Goal: Transaction & Acquisition: Purchase product/service

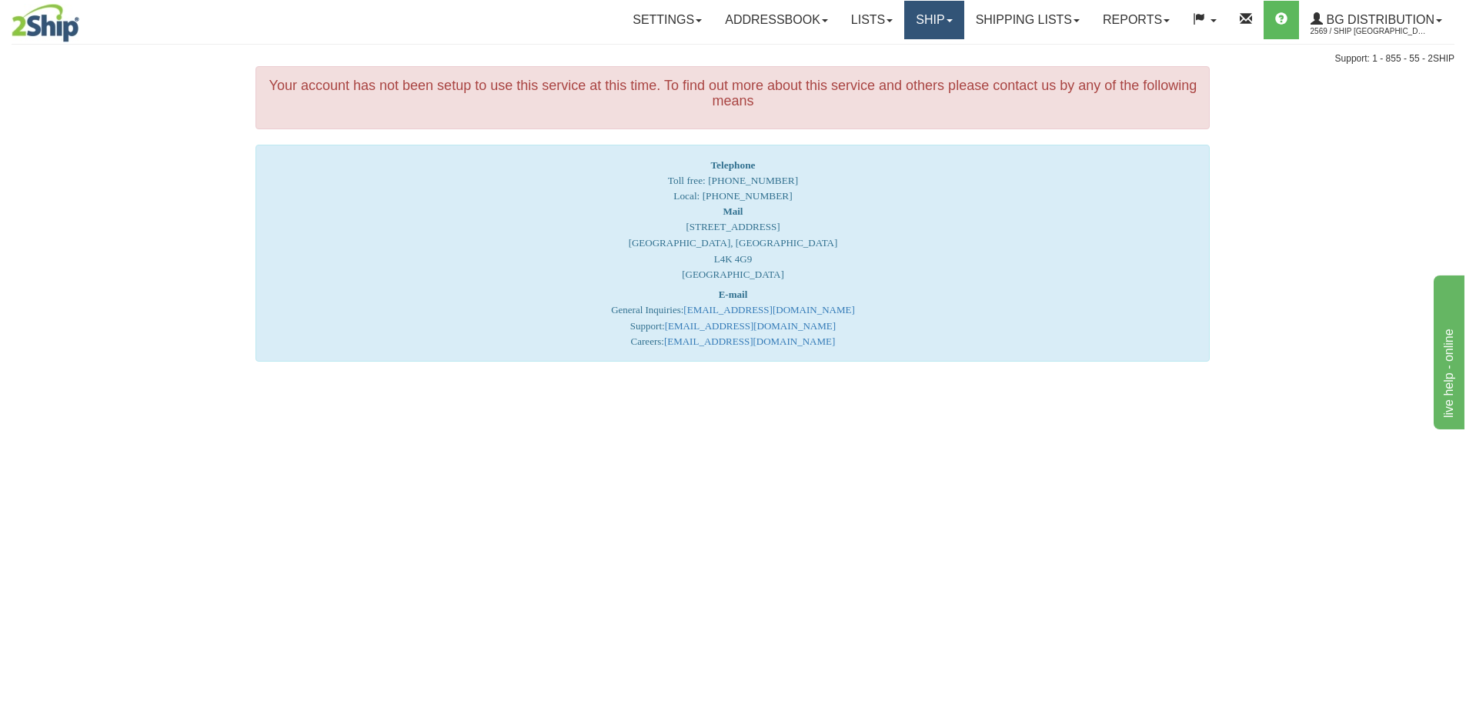
click at [942, 23] on link "Ship" at bounding box center [933, 20] width 59 height 38
click at [919, 55] on link "Ship Screen" at bounding box center [903, 54] width 122 height 20
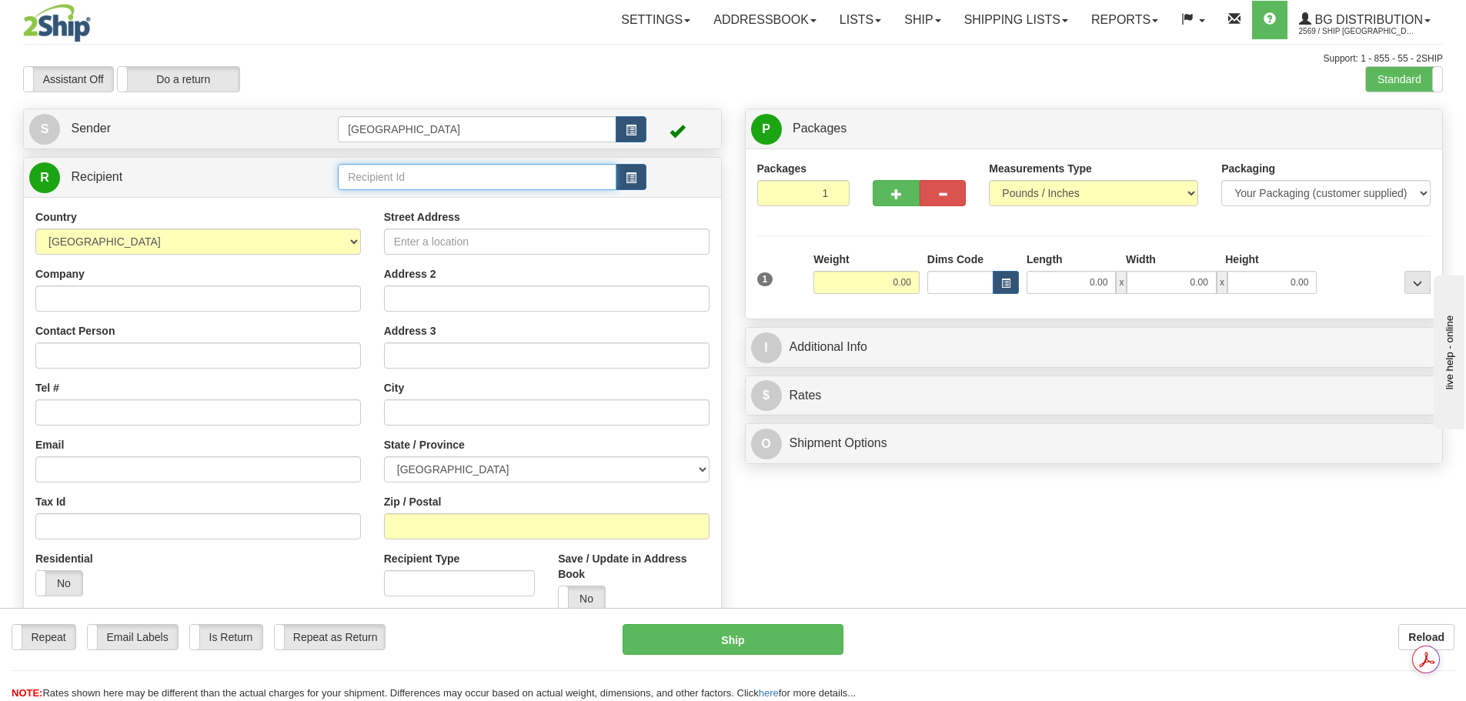
click at [397, 169] on input "text" at bounding box center [477, 177] width 279 height 26
click at [405, 192] on div "80043" at bounding box center [474, 200] width 264 height 17
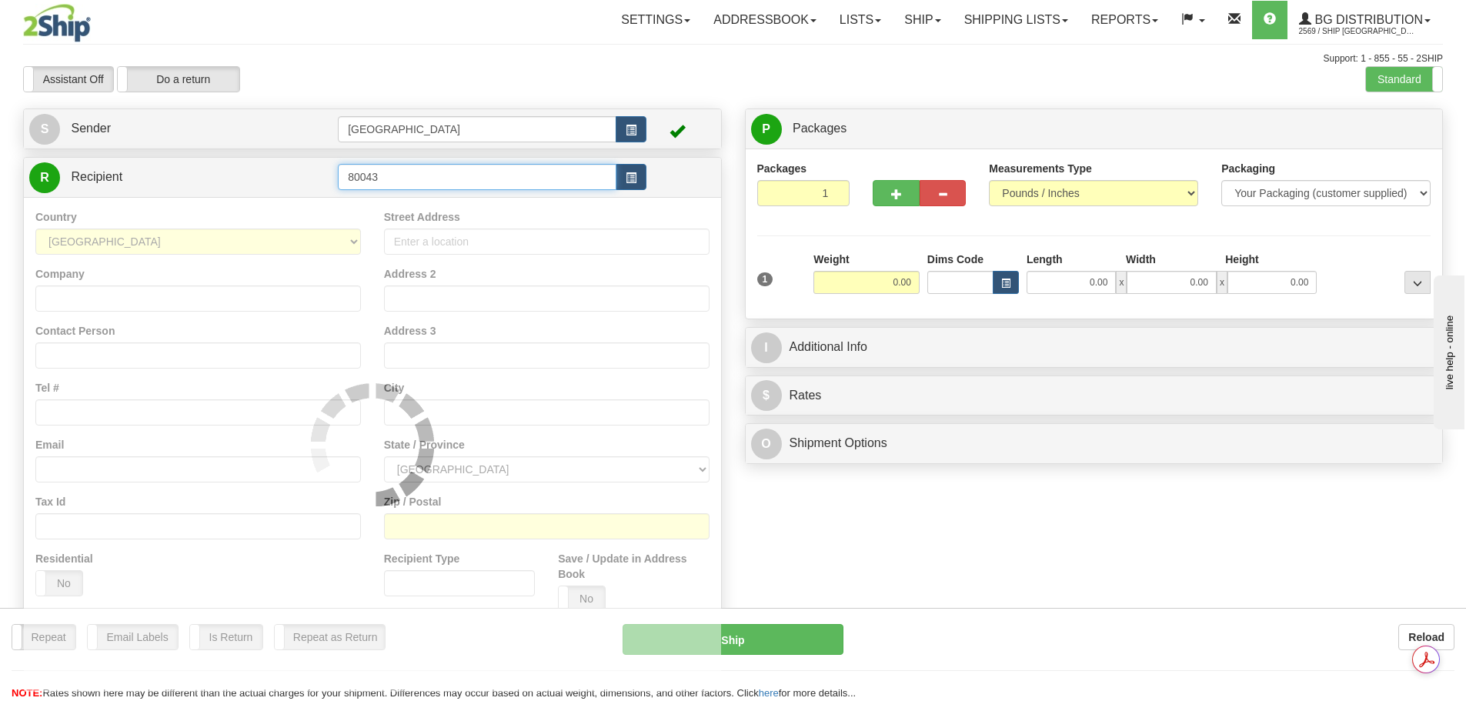
type input "80043"
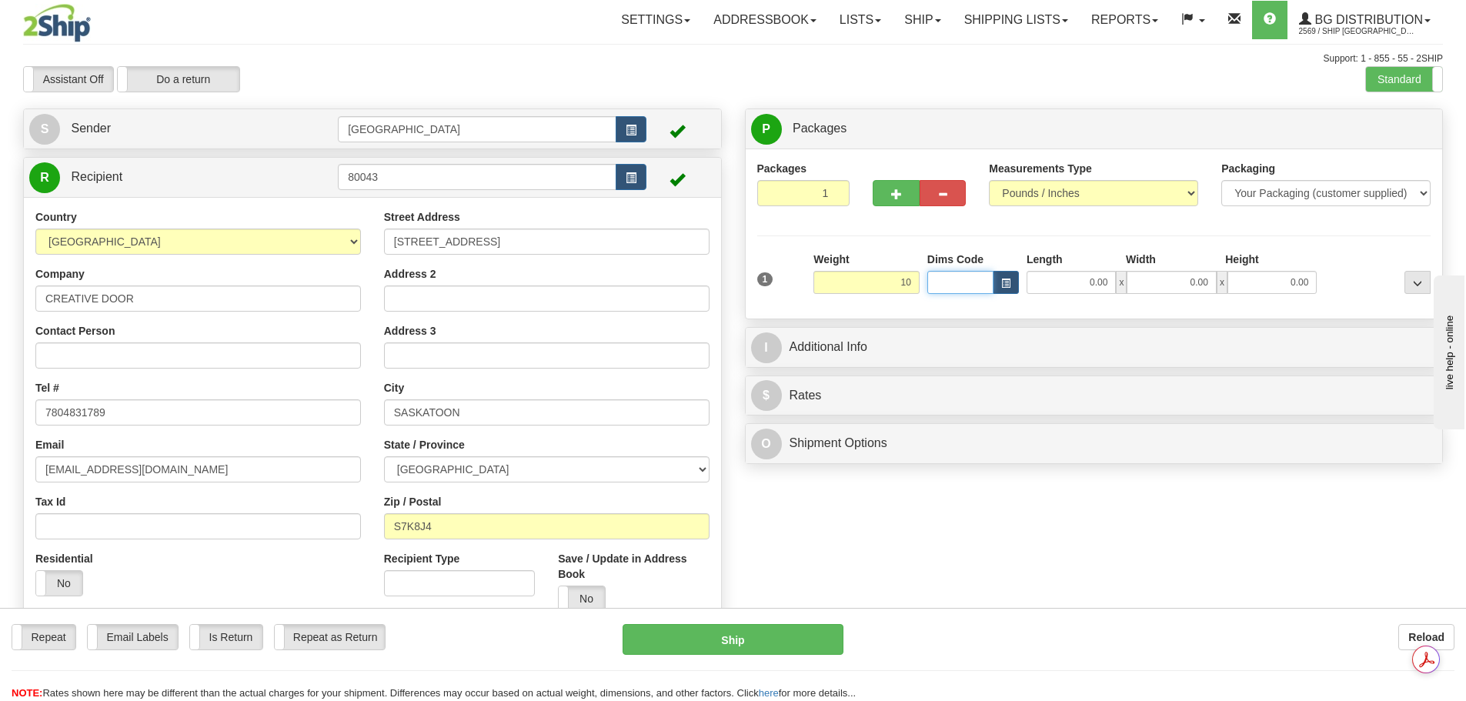
type input "10.00"
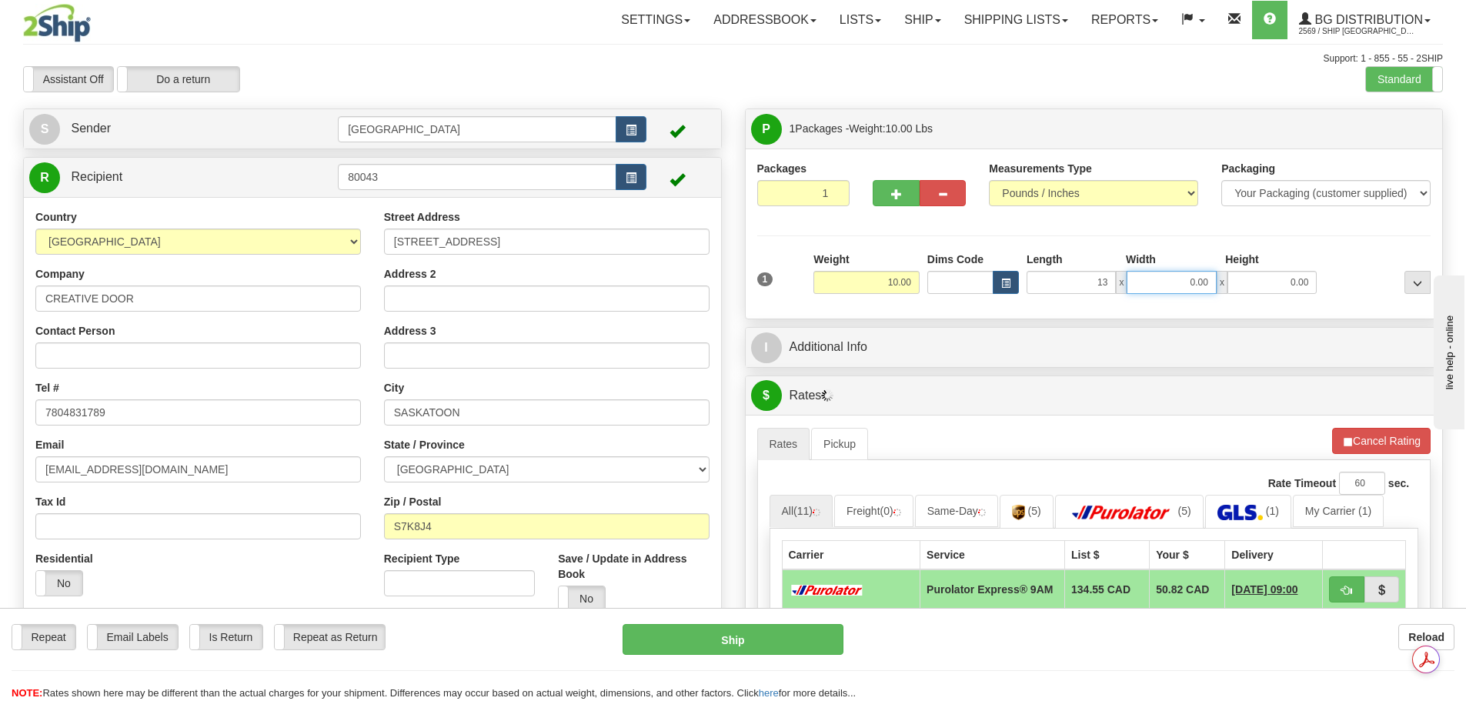
type input "13.00"
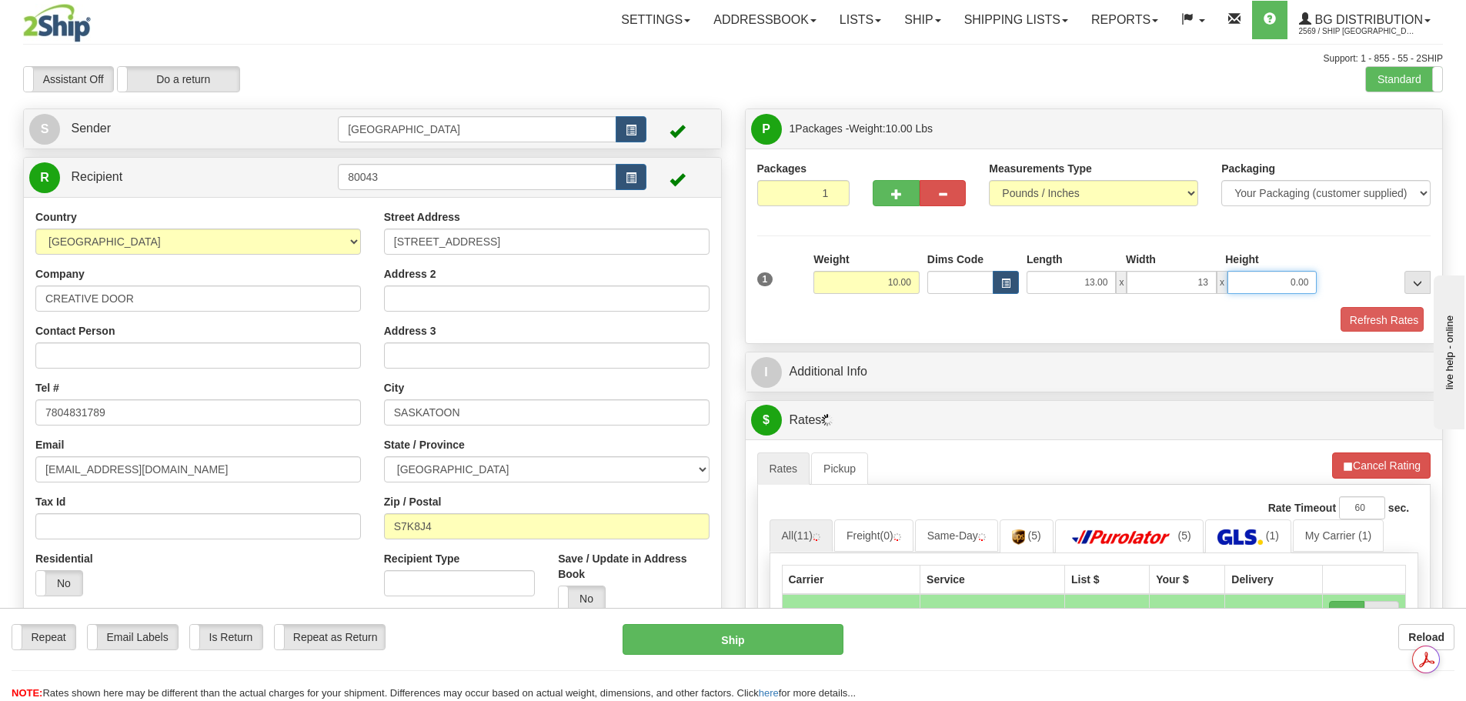
type input "13.00"
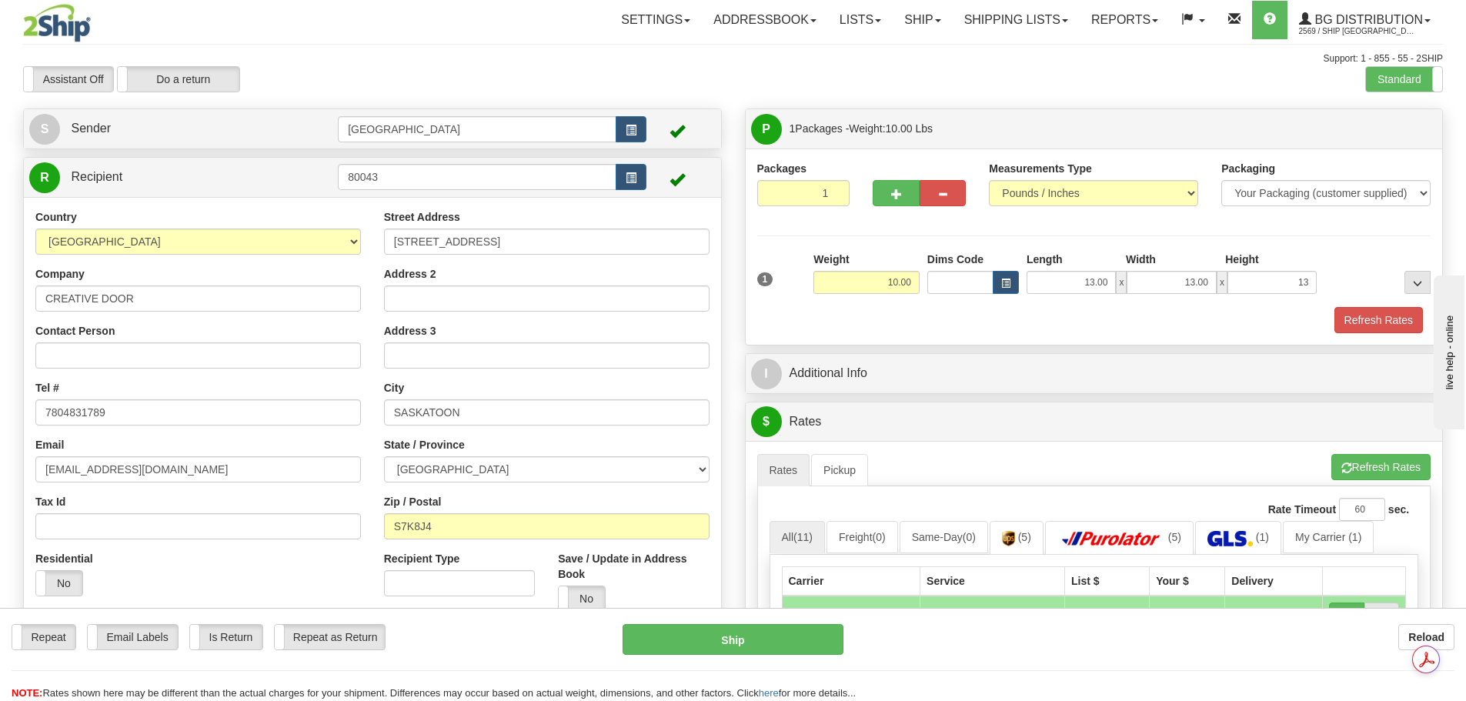
type input "13.00"
click at [1384, 265] on div at bounding box center [1378, 273] width 114 height 42
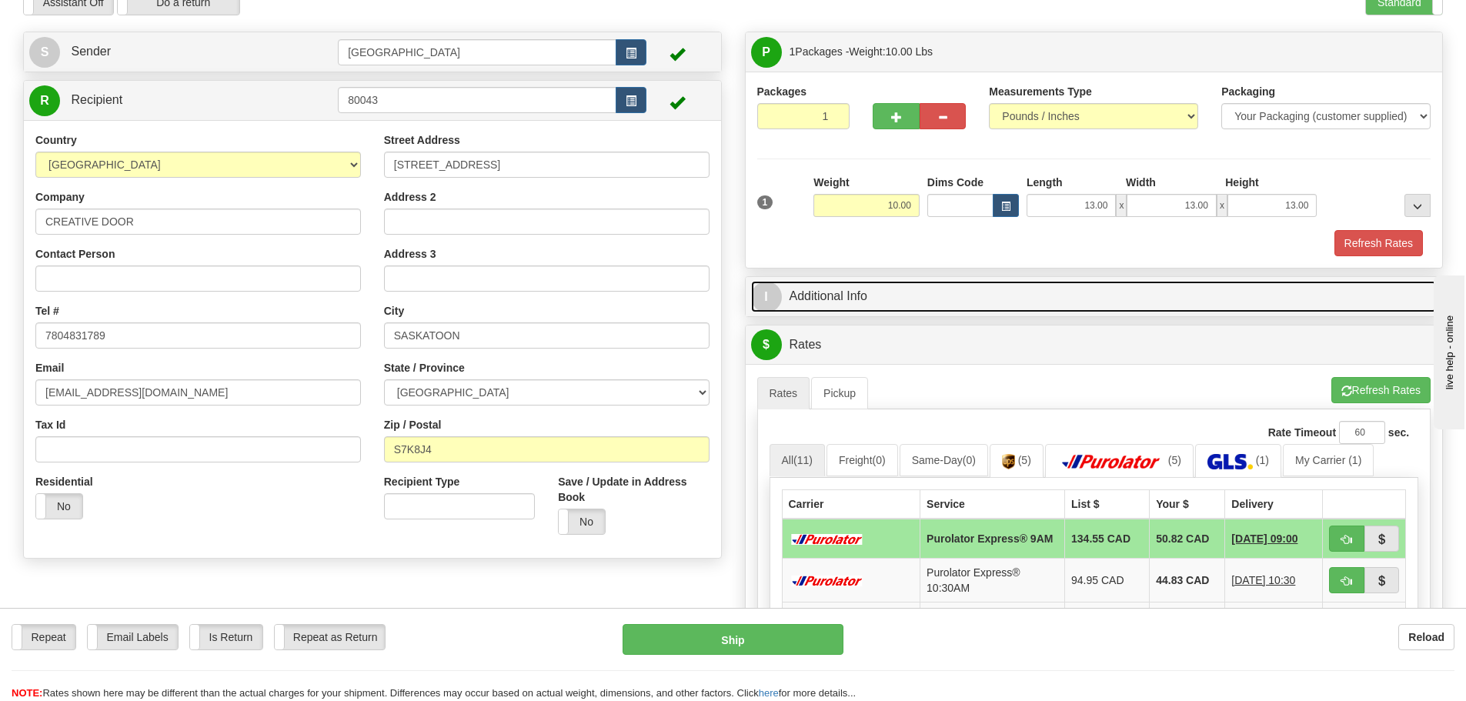
click at [951, 301] on link "I Additional Info" at bounding box center [1094, 297] width 687 height 32
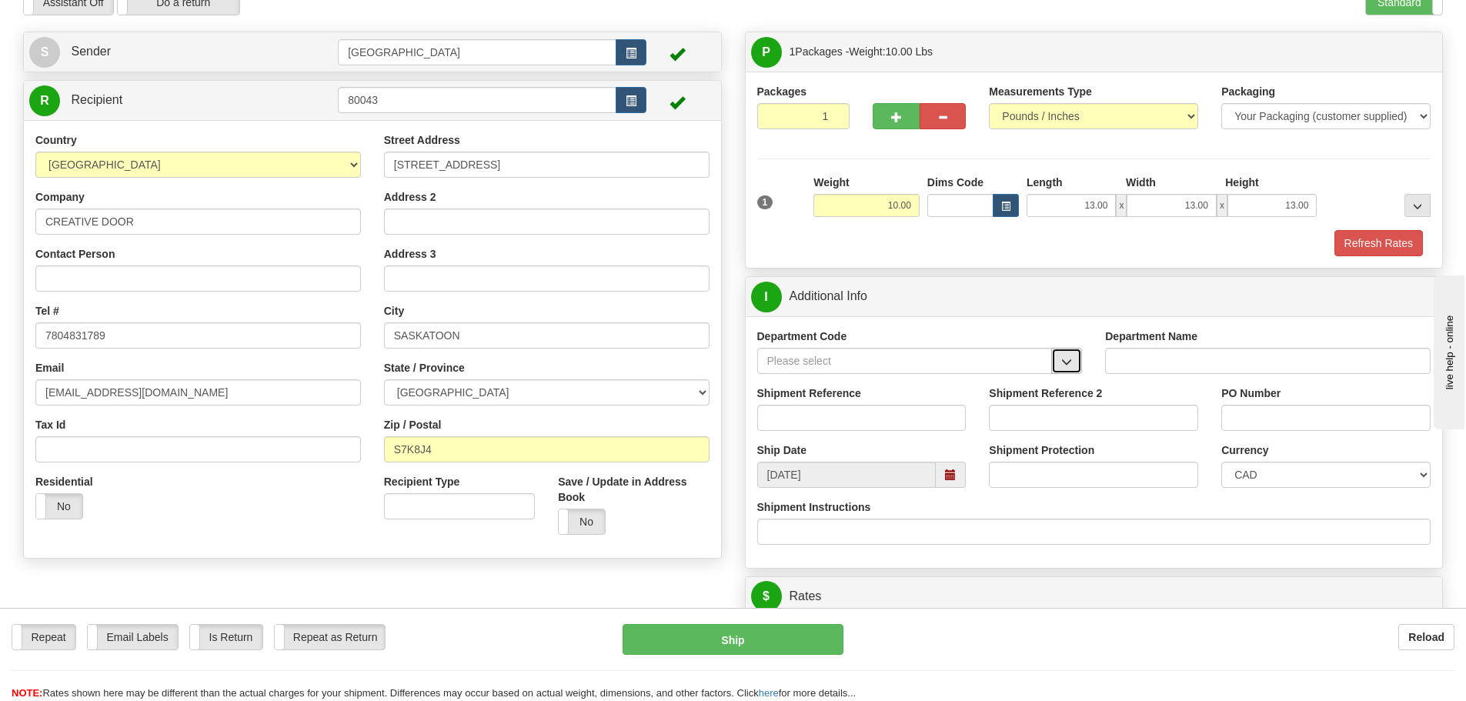
click at [1065, 359] on span "button" at bounding box center [1066, 362] width 11 height 10
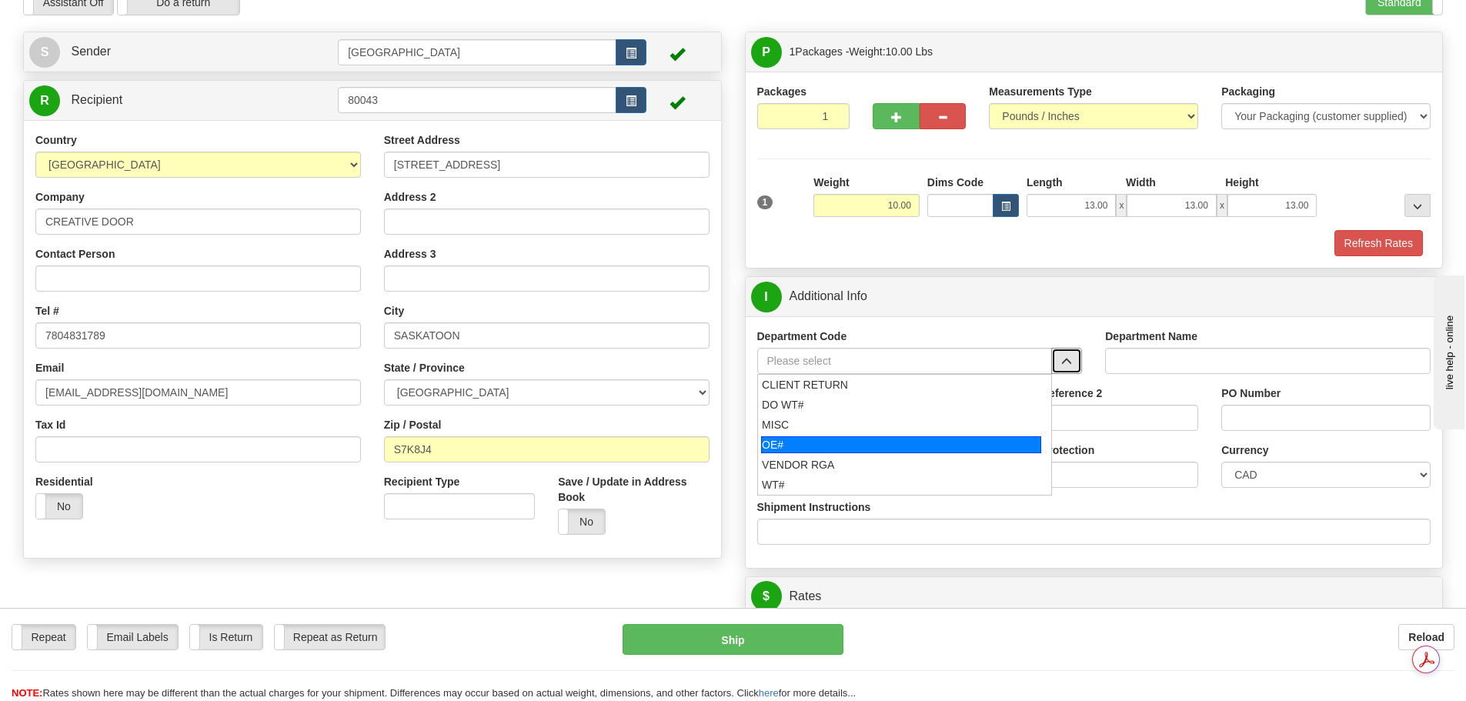
click at [929, 449] on div "OE#" at bounding box center [901, 444] width 280 height 17
type input "OE#"
type input "ORDERS"
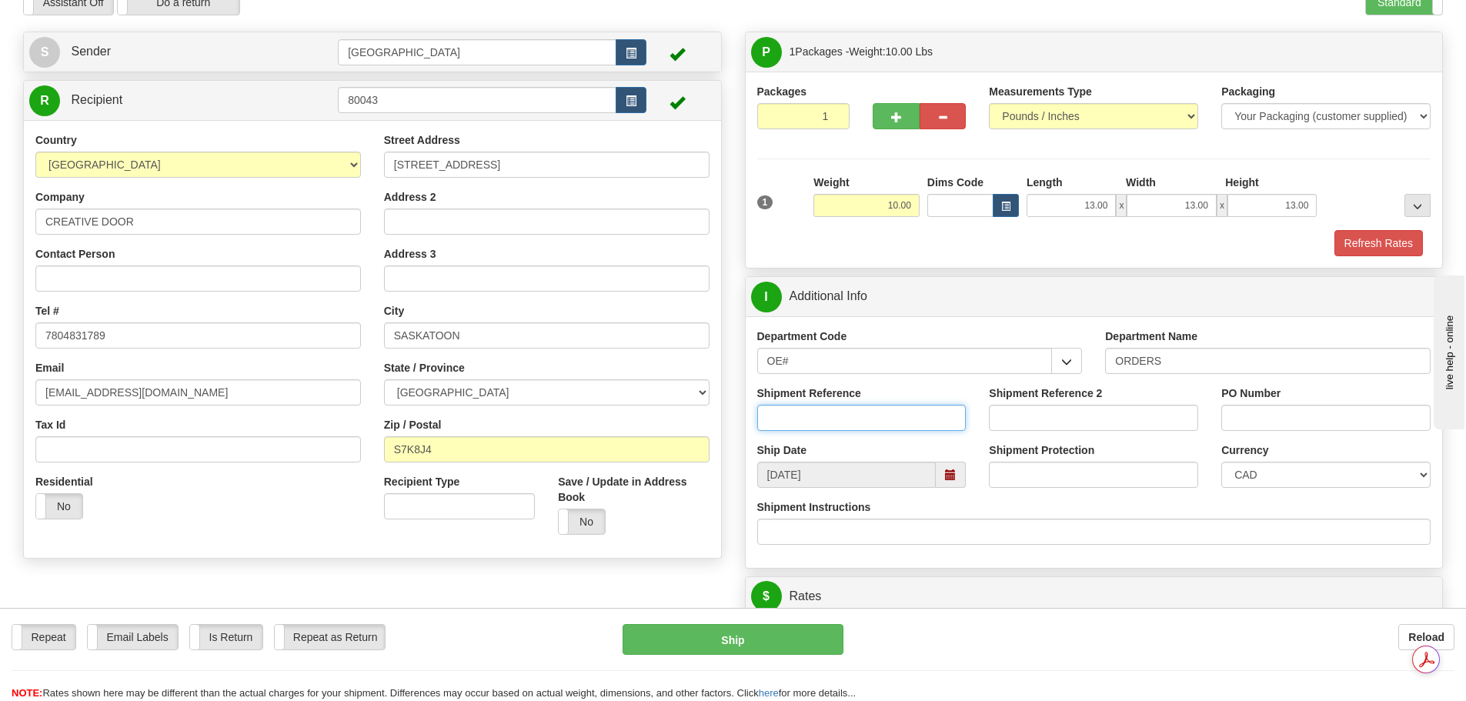
click at [876, 419] on input "Shipment Reference" at bounding box center [861, 418] width 209 height 26
type input "90040422-00"
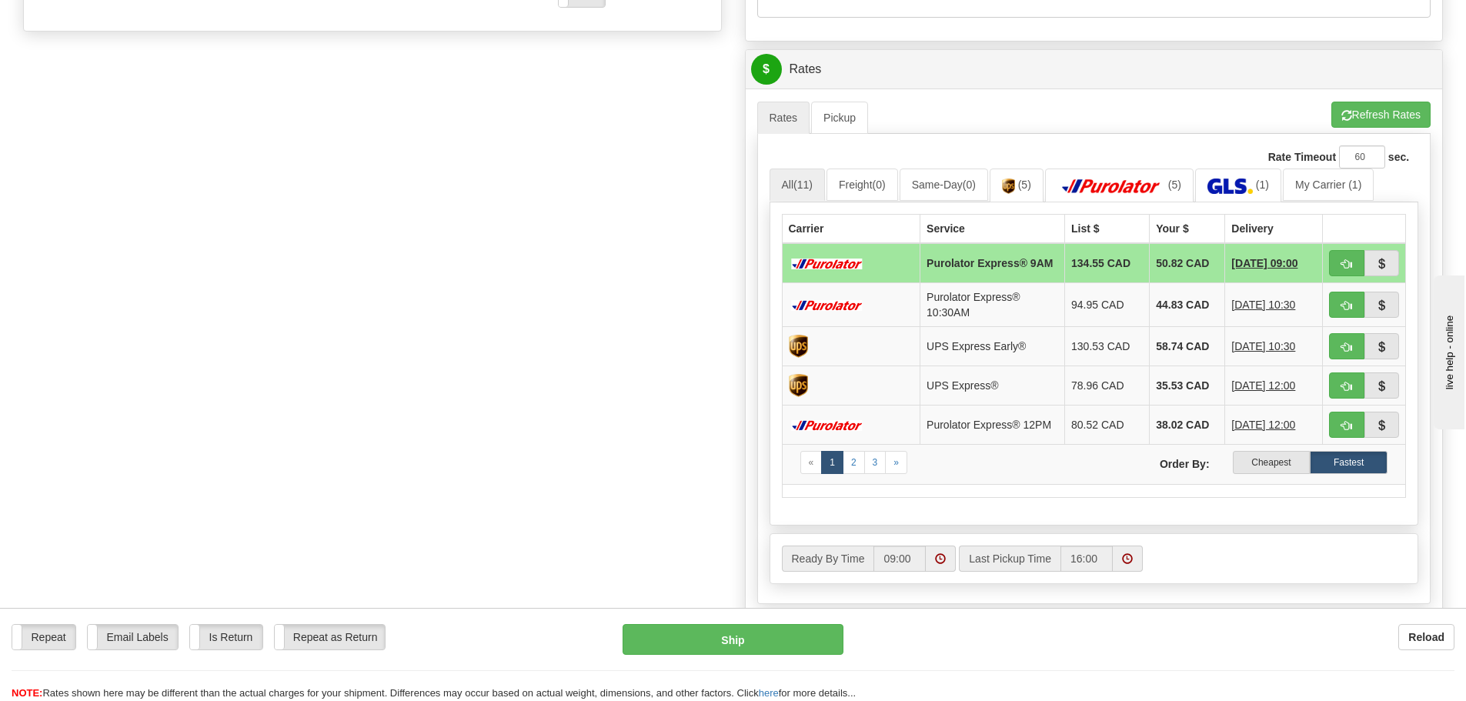
scroll to position [616, 0]
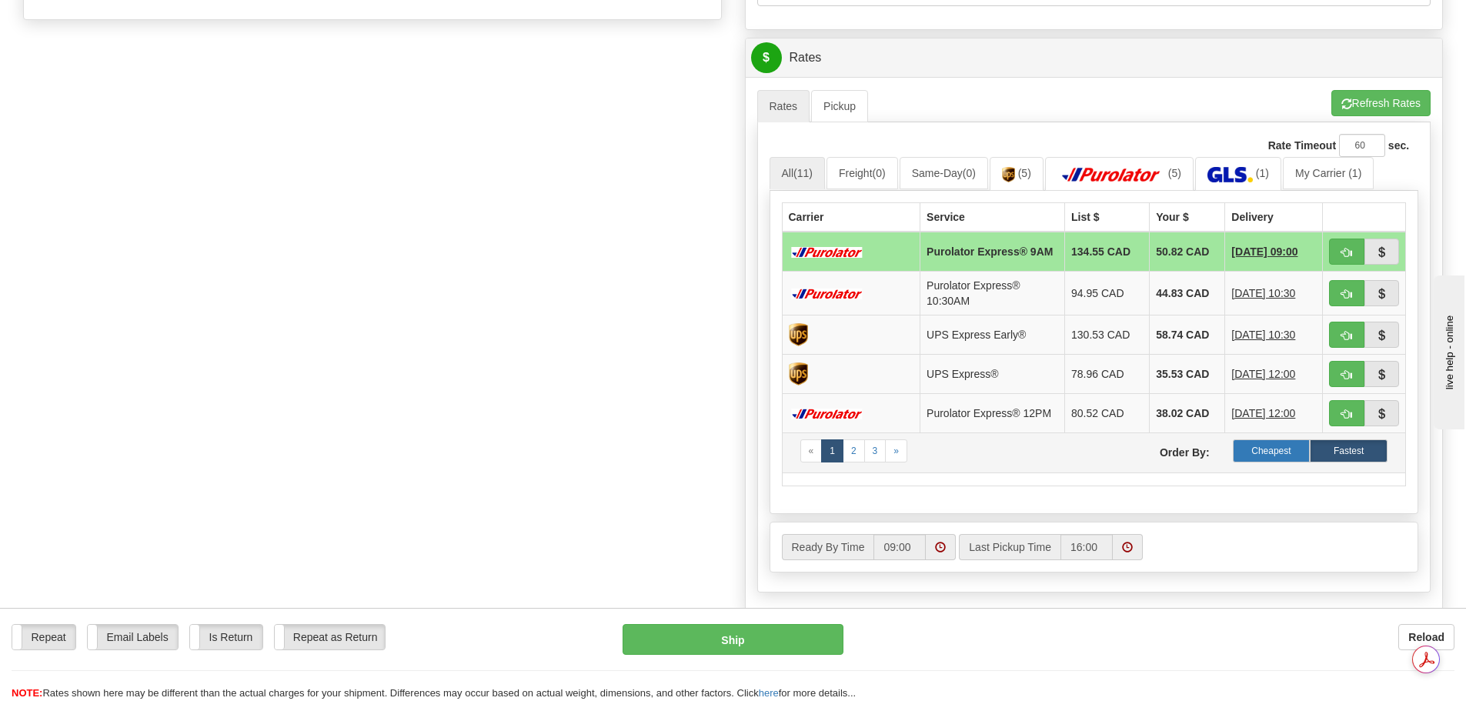
type input "EP70397"
click at [1278, 463] on label "Cheapest" at bounding box center [1272, 450] width 78 height 23
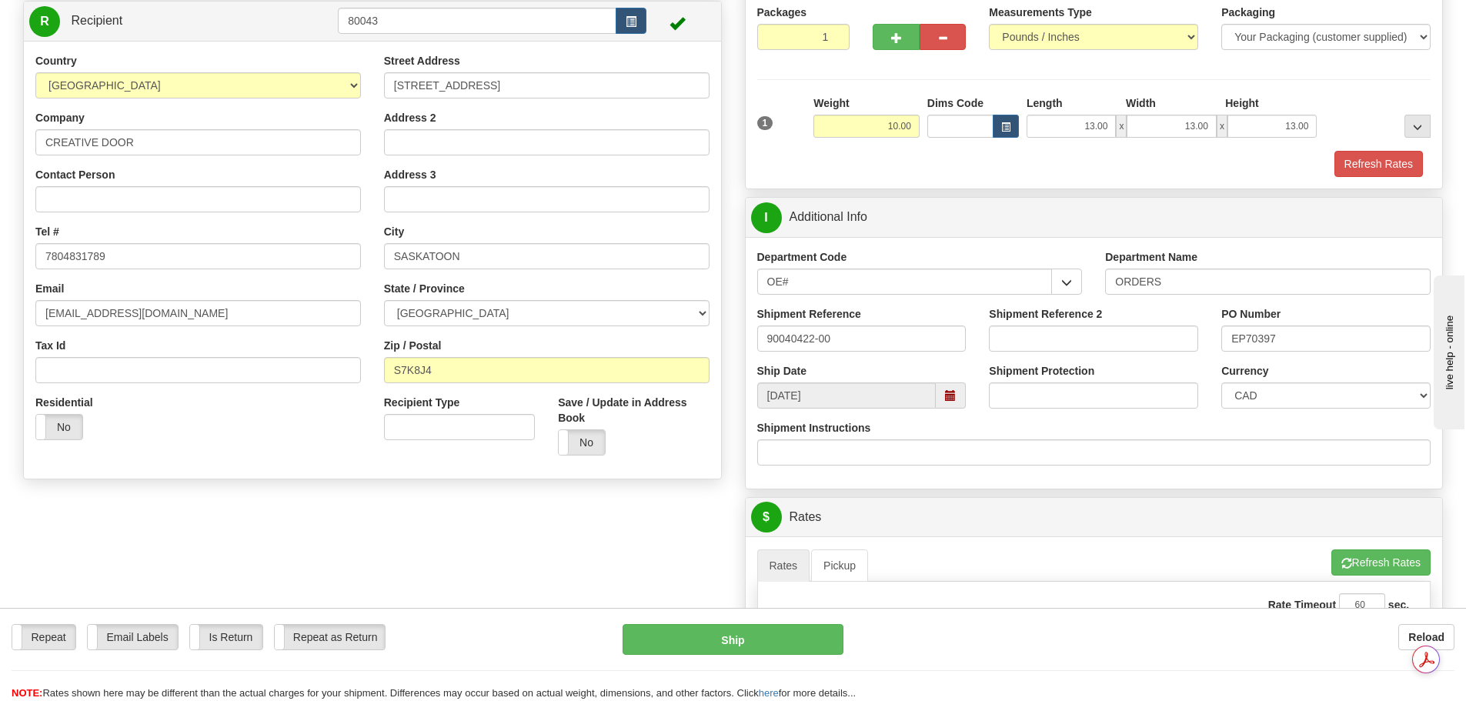
scroll to position [77, 0]
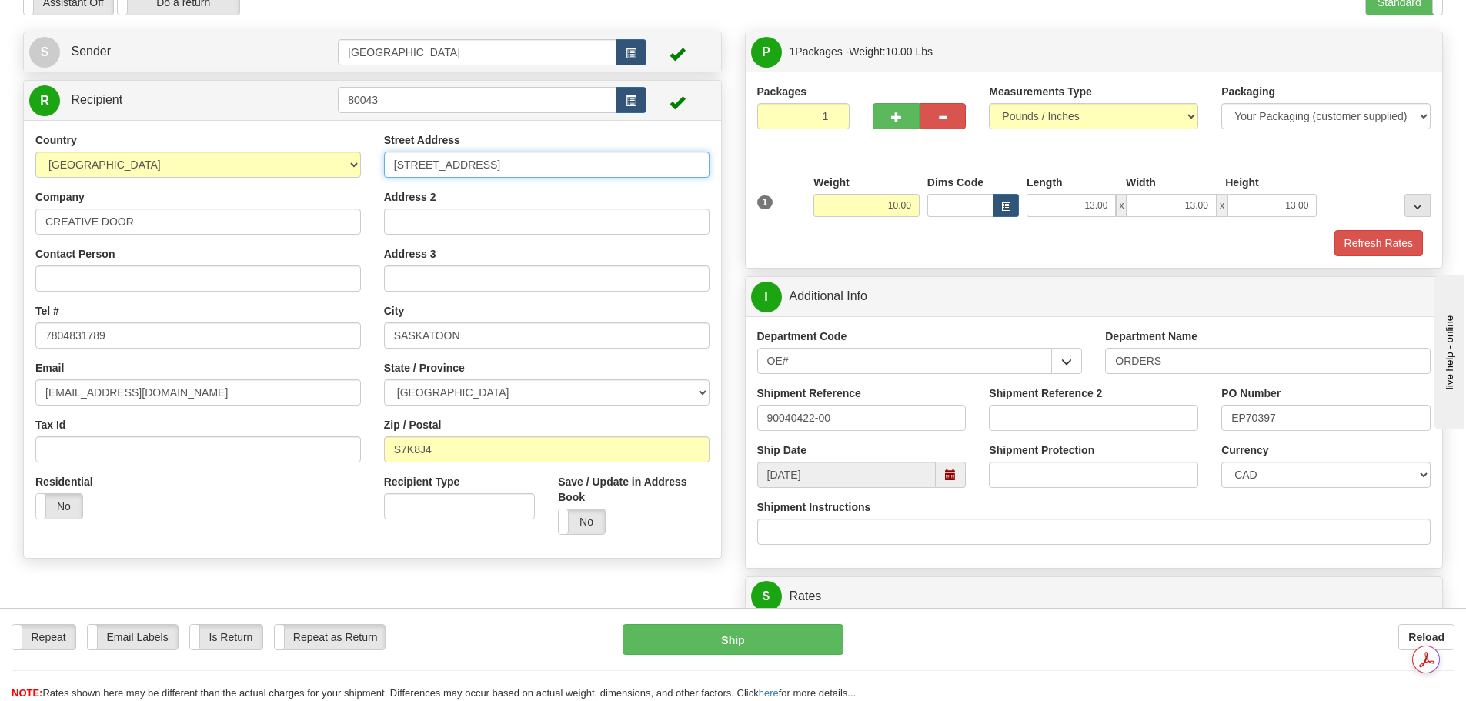
drag, startPoint x: 560, startPoint y: 168, endPoint x: 247, endPoint y: 189, distance: 314.0
click at [247, 189] on div "Country AFGHANISTAN ALAND ISLANDS ALBANIA ALGERIA AMERICAN SAMOA ANDORRA ANGOLA…" at bounding box center [372, 339] width 697 height 414
click at [481, 156] on input "14904" at bounding box center [547, 165] width 326 height 26
type input "14904 135 AVENUE NW"
type input "EDMONTON"
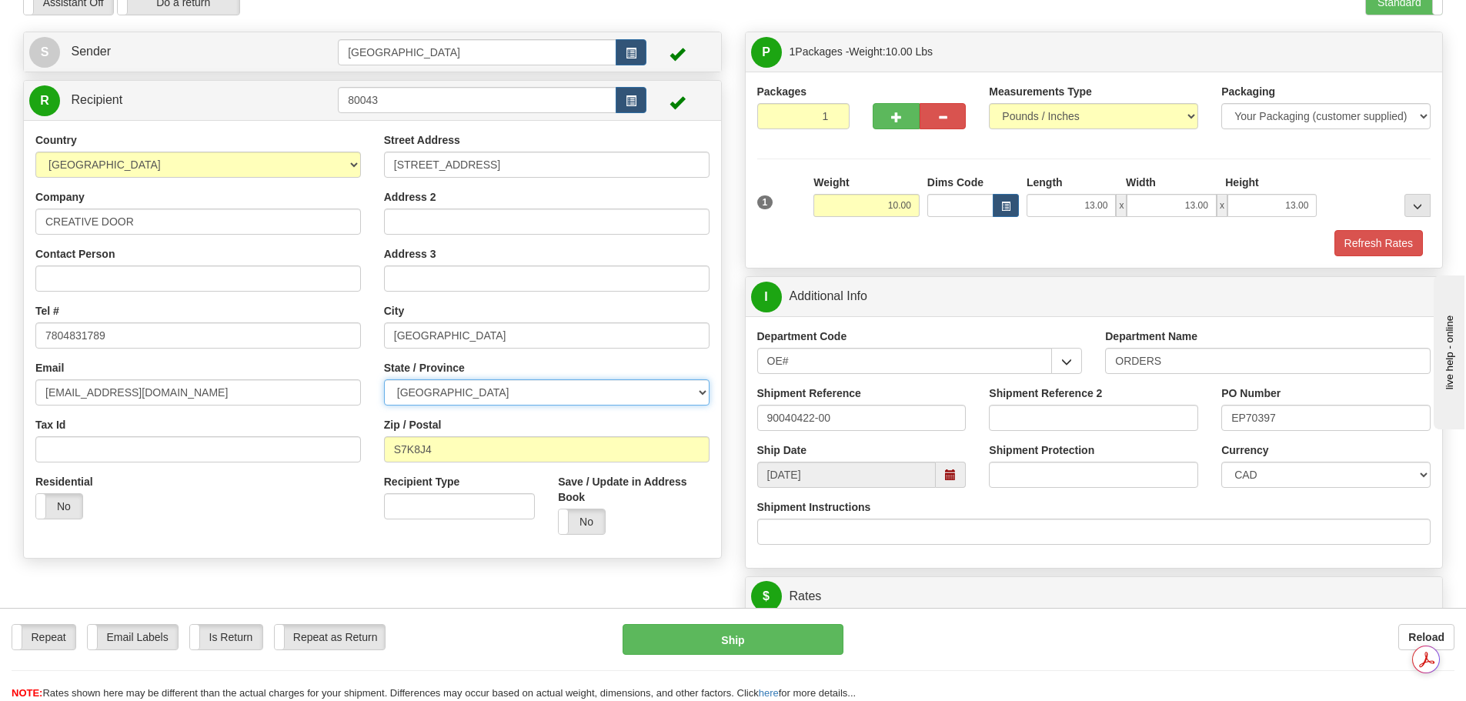
select select "AB"
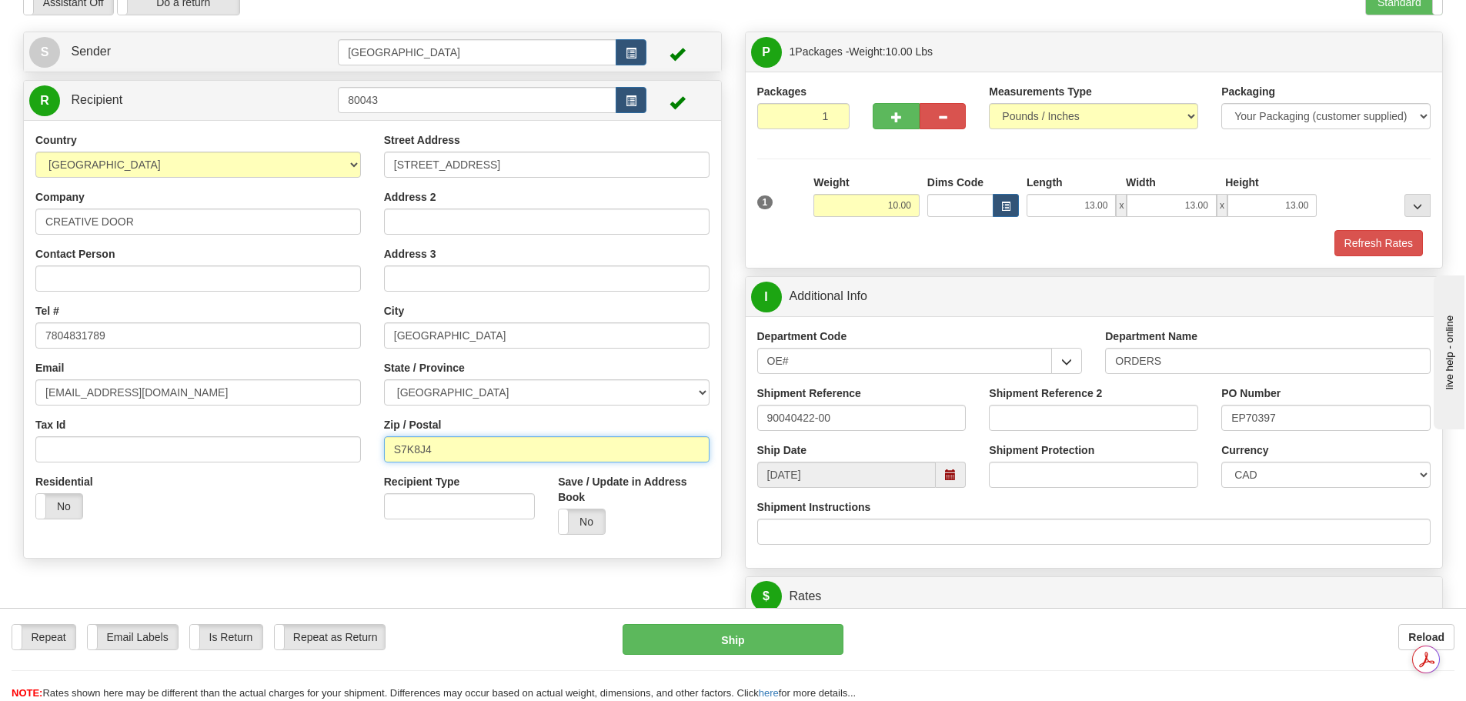
type input "T5V 1R9"
click at [727, 193] on div "Create a label for the return Create Pickup Without Label S Sender Winnipeg" at bounding box center [373, 299] width 722 height 535
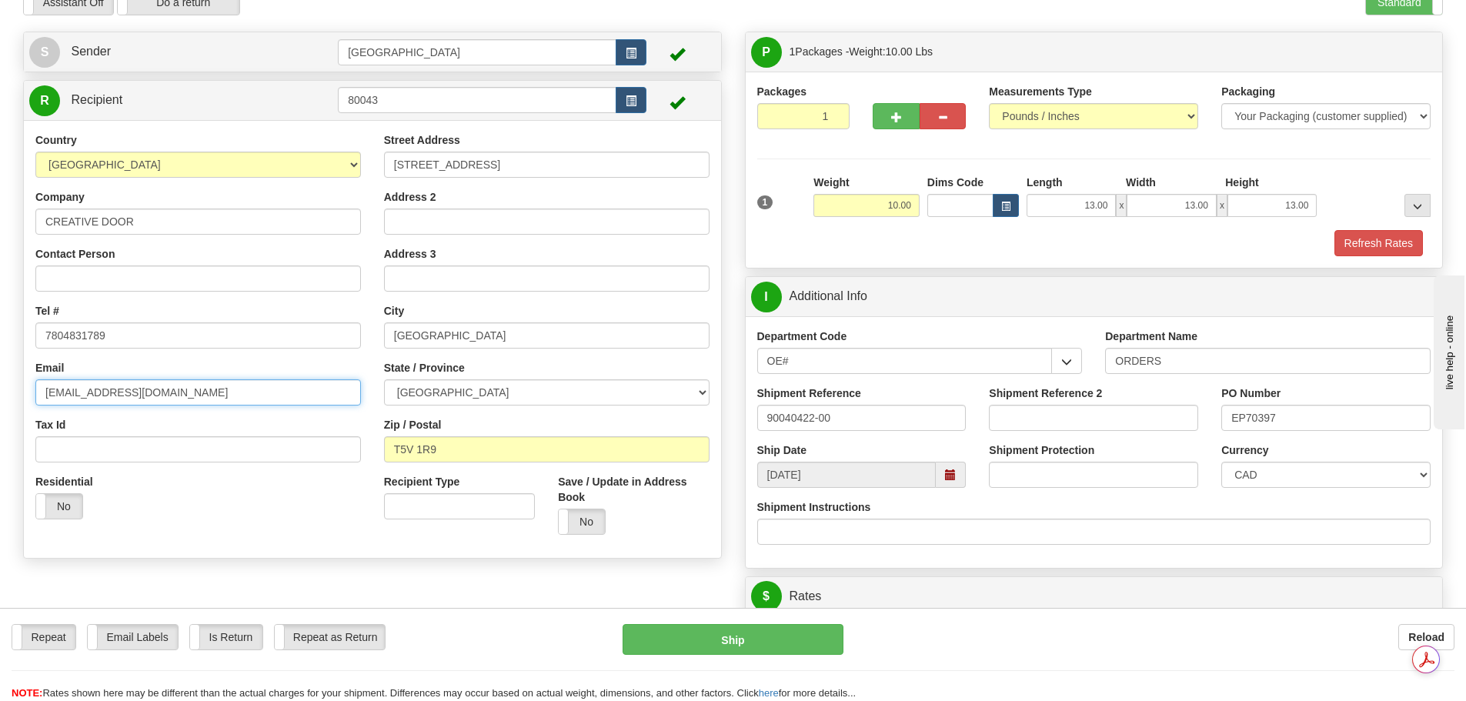
drag, startPoint x: 197, startPoint y: 396, endPoint x: 0, endPoint y: 391, distance: 197.1
click at [0, 391] on div "Toggle navigation Settings Shipping Preferences Fields Preferences New" at bounding box center [733, 604] width 1466 height 1363
click at [340, 485] on div "Residential Yes No" at bounding box center [198, 502] width 349 height 57
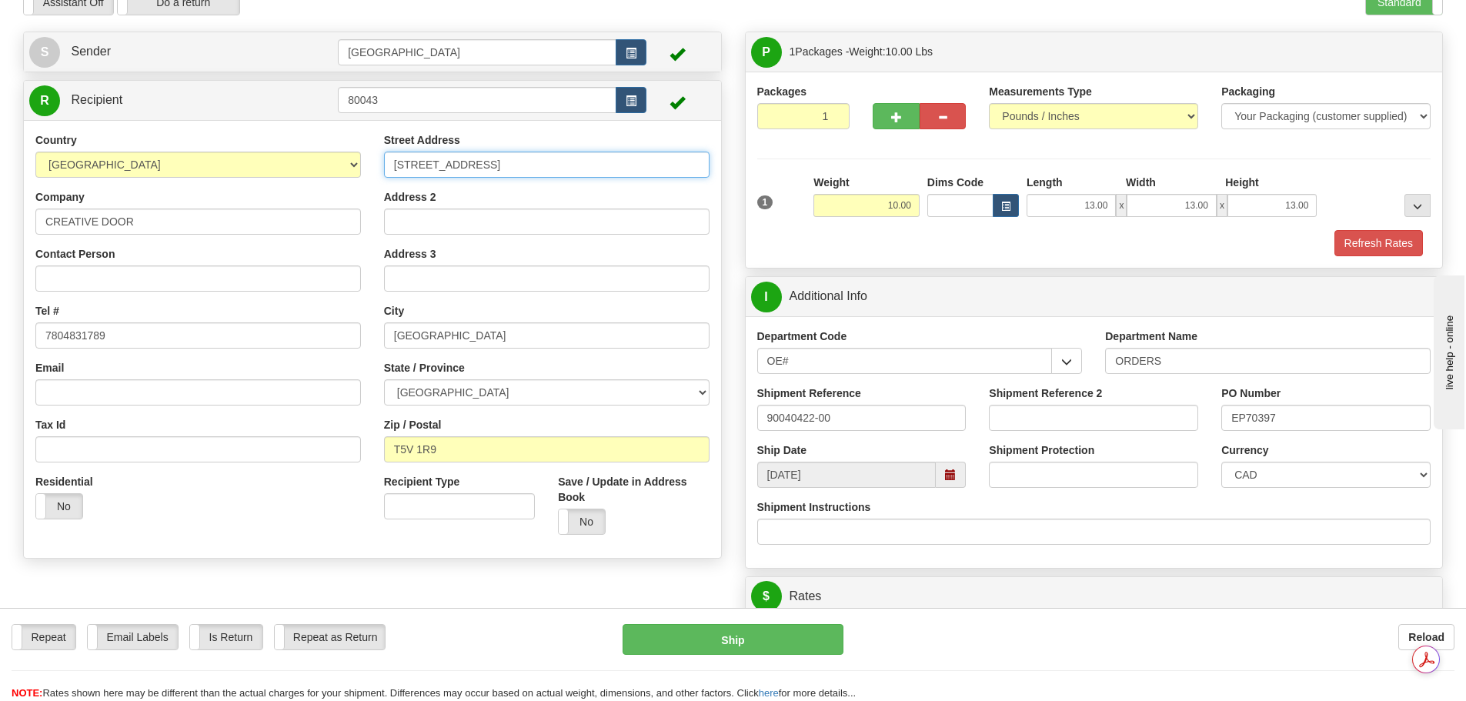
drag, startPoint x: 533, startPoint y: 165, endPoint x: 378, endPoint y: 159, distance: 155.6
click at [378, 159] on div "Street Address 14904 135 AVENUE NW Address 2 Address 3 City EDMONTON State / Pr…" at bounding box center [547, 339] width 349 height 414
click at [725, 195] on div "Create a label for the return Create Pickup Without Label S Sender Winnipeg" at bounding box center [373, 299] width 722 height 535
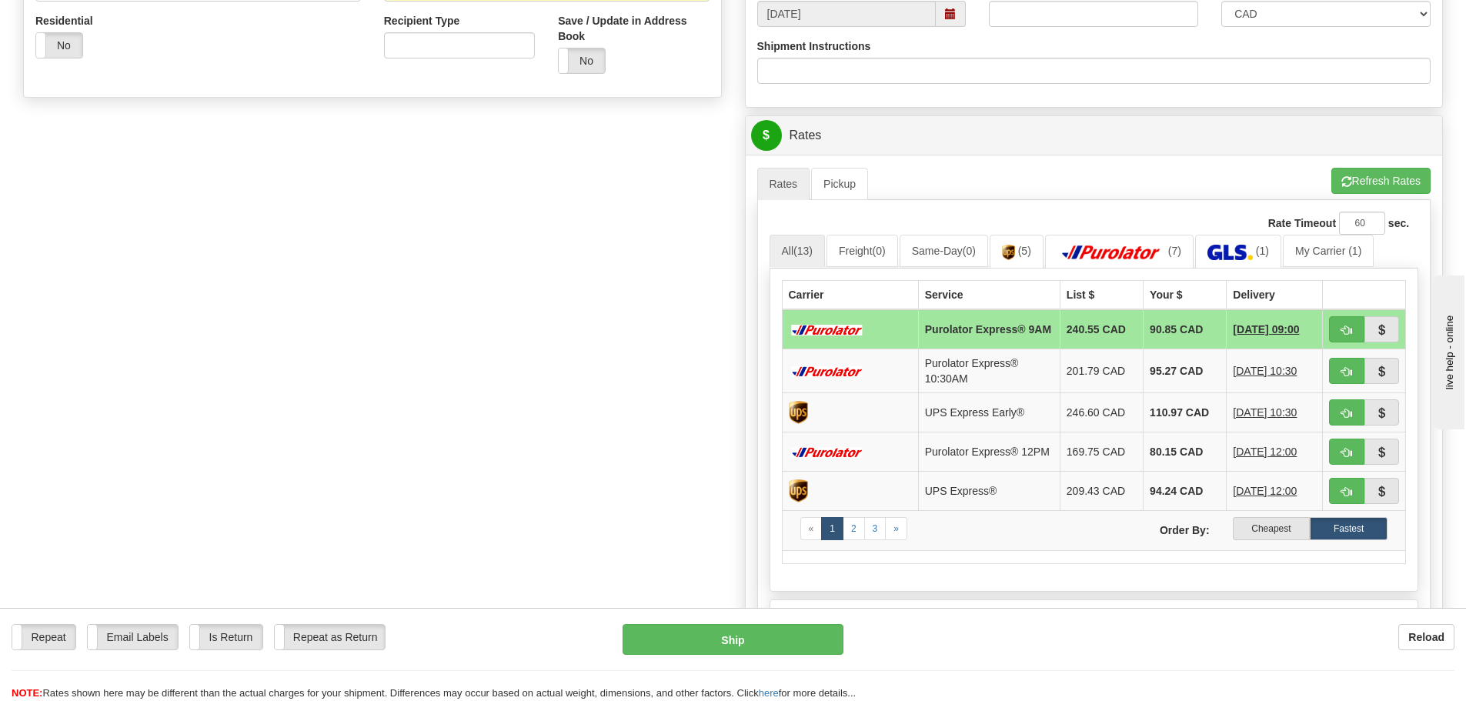
scroll to position [539, 0]
click at [528, 219] on div "Create a label for the return Create Pickup Without Label S" at bounding box center [733, 157] width 1443 height 1175
click at [1263, 538] on label "Cheapest" at bounding box center [1272, 527] width 78 height 23
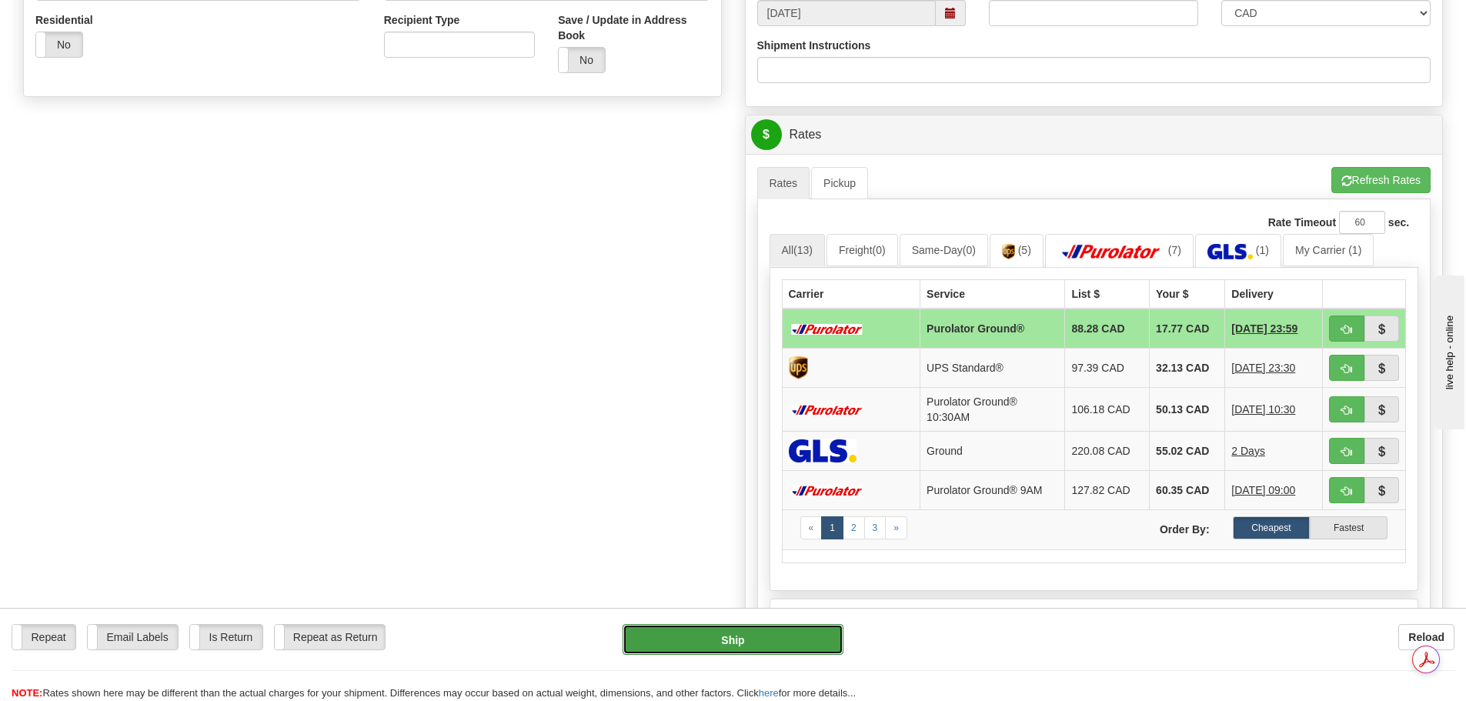
click at [742, 637] on button "Ship" at bounding box center [733, 639] width 221 height 31
type input "260"
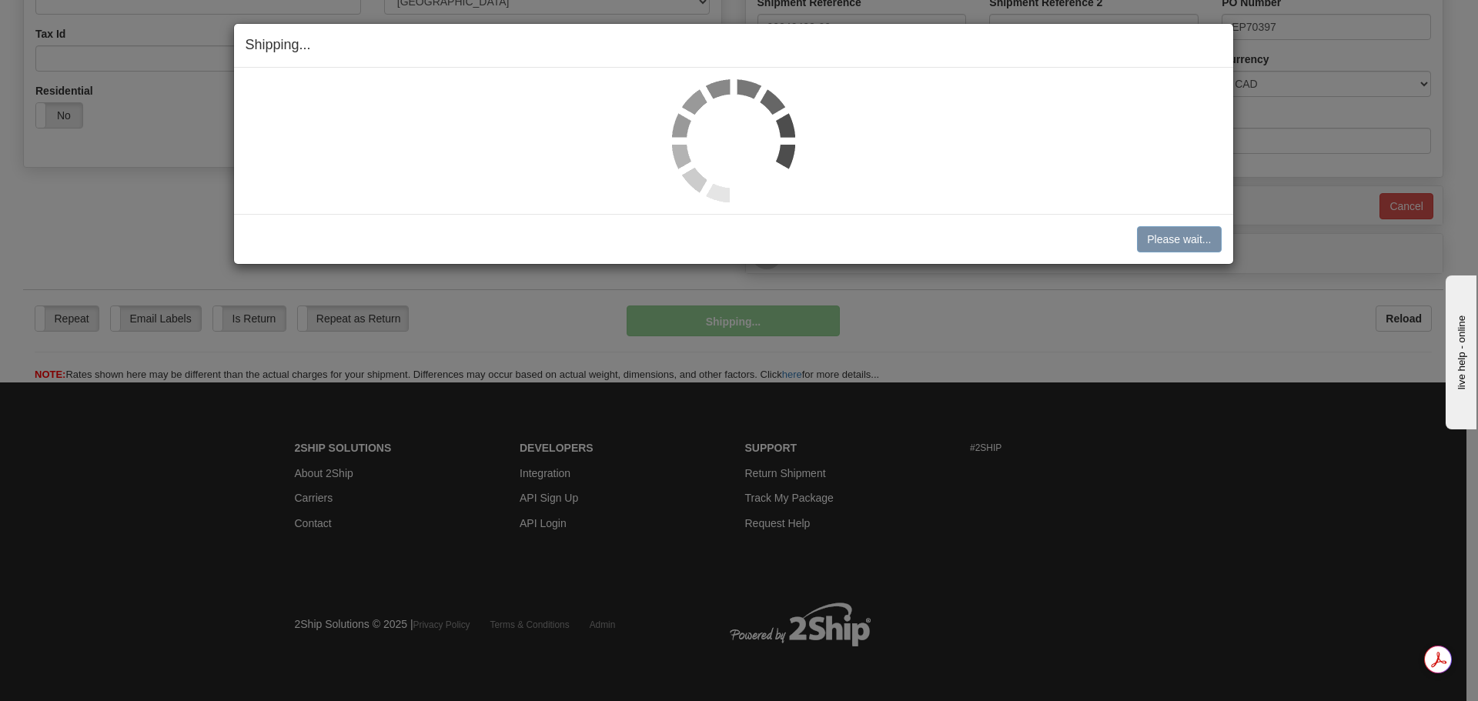
scroll to position [469, 0]
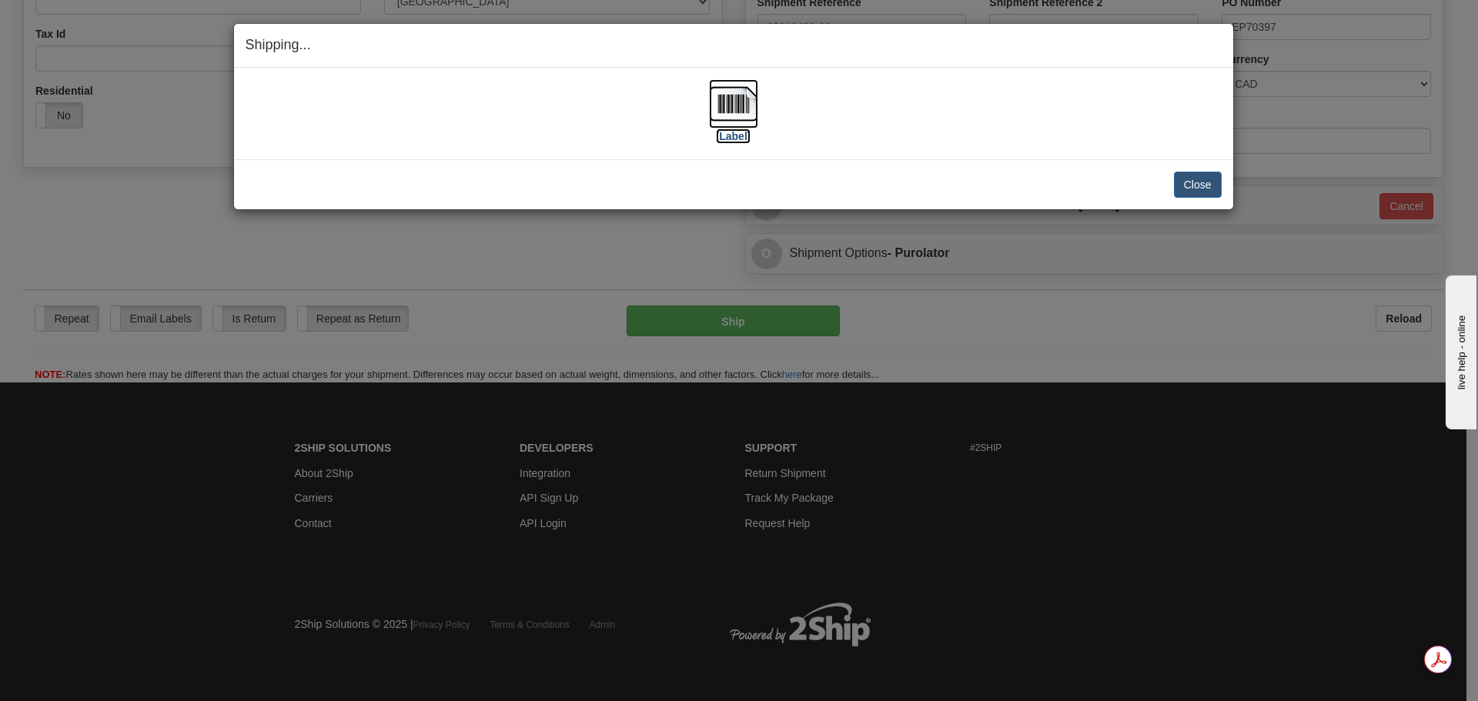
click at [722, 98] on img at bounding box center [733, 103] width 49 height 49
